Goal: Find specific page/section: Find specific page/section

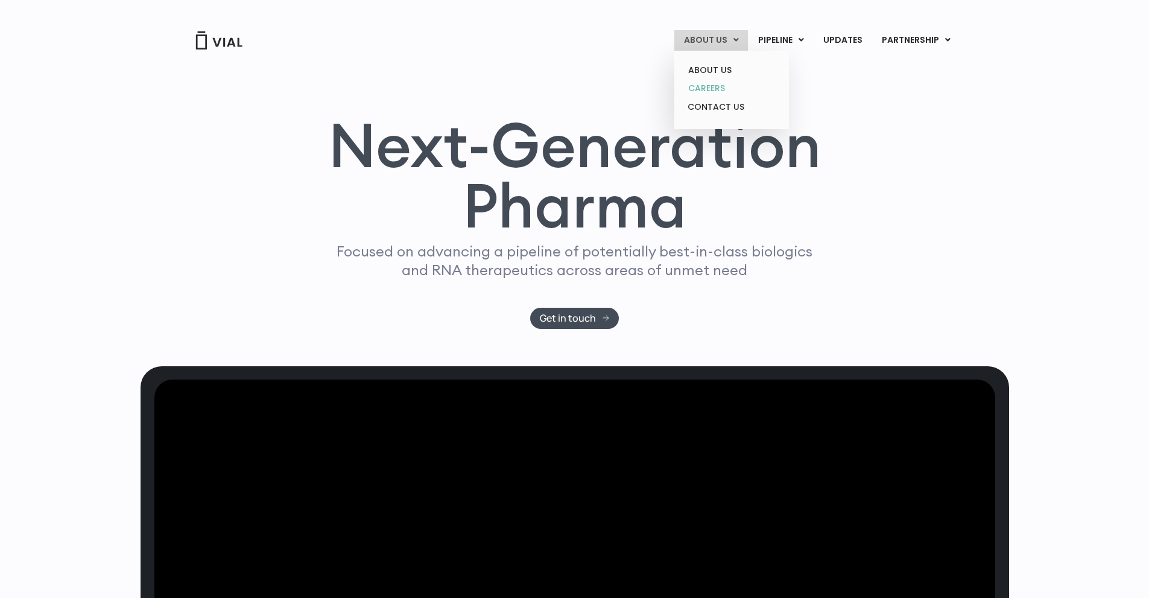
click at [702, 91] on link "CAREERS" at bounding box center [731, 88] width 106 height 19
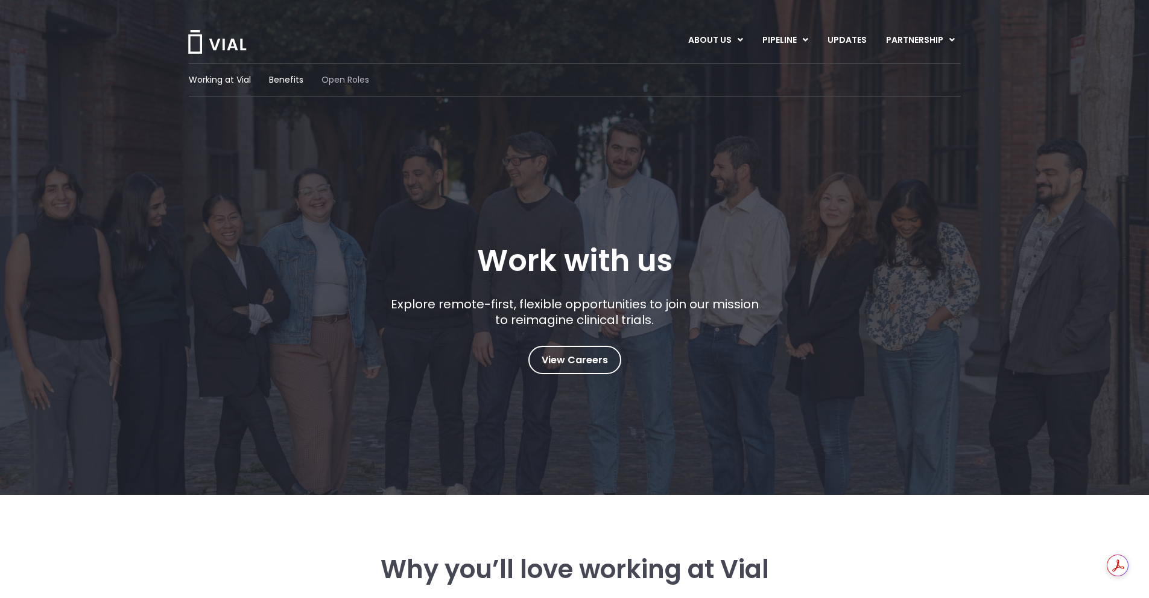
click at [359, 77] on span "Open Roles" at bounding box center [345, 80] width 48 height 13
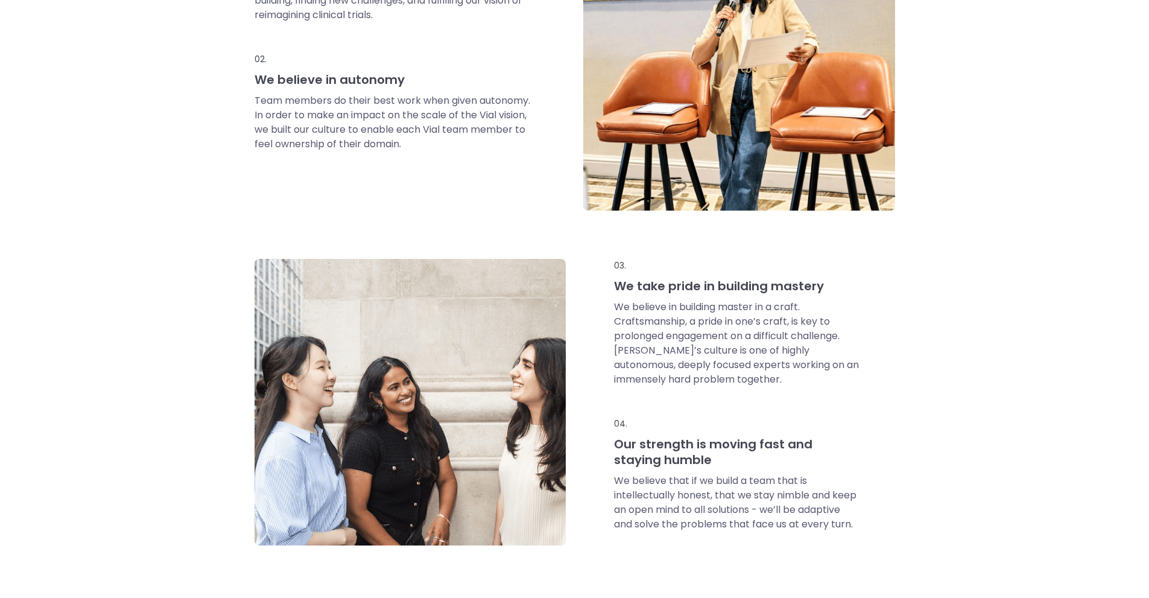
scroll to position [523, 0]
